Goal: Check status: Check status

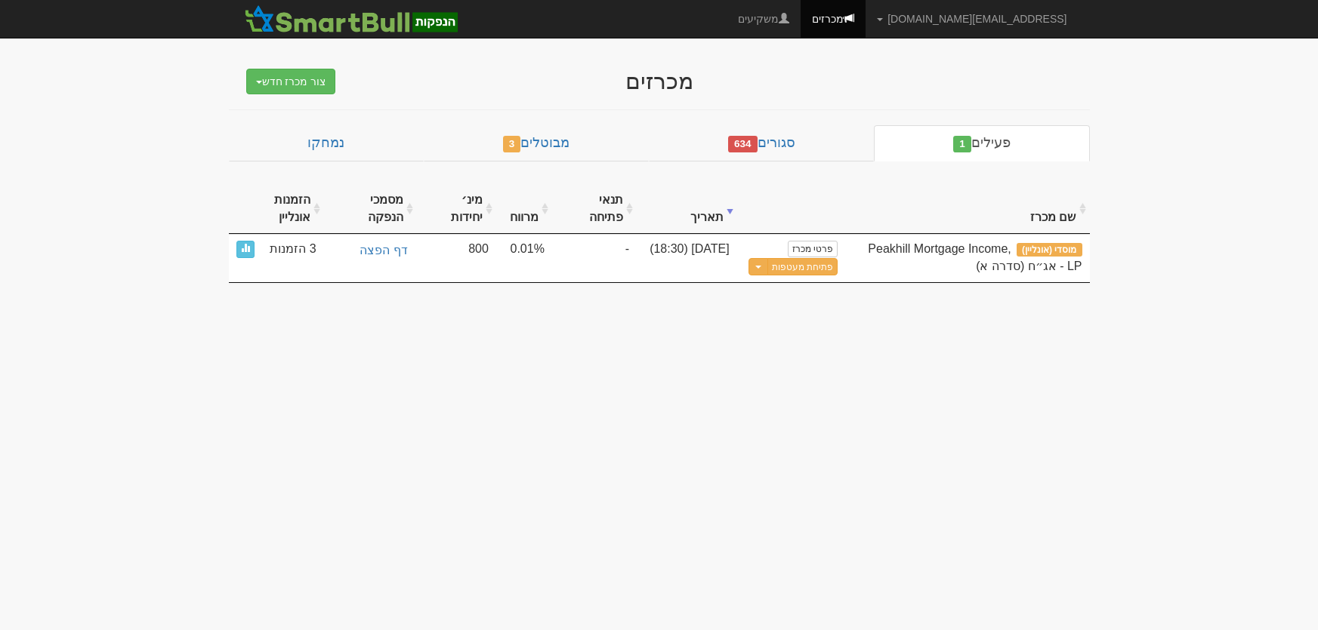
click at [287, 253] on span "3 הזמנות" at bounding box center [293, 249] width 46 height 17
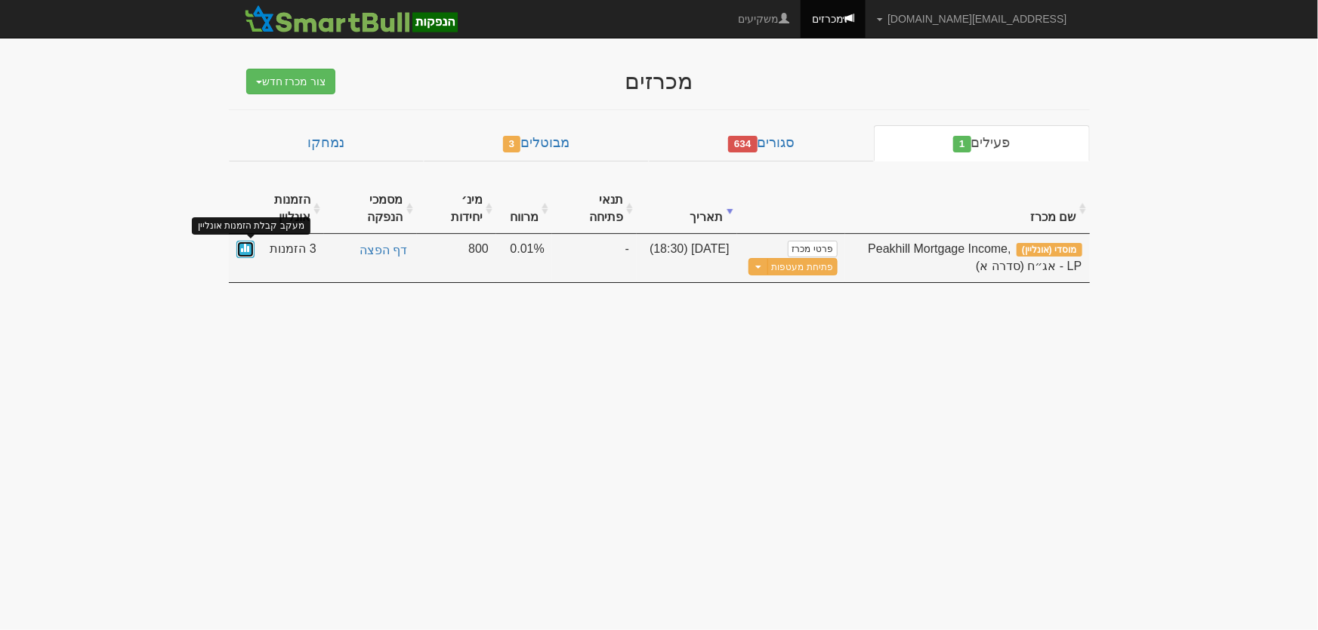
click at [248, 252] on link at bounding box center [245, 249] width 18 height 17
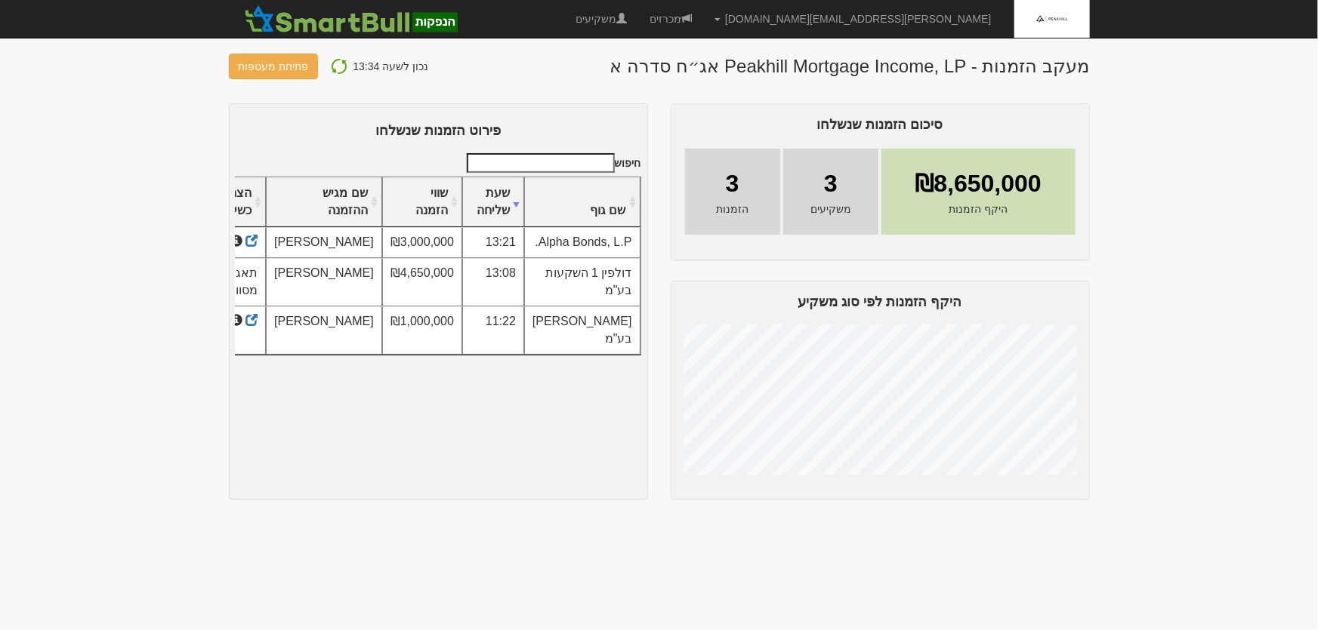
click at [335, 61] on img at bounding box center [339, 66] width 18 height 18
